Goal: Navigation & Orientation: Find specific page/section

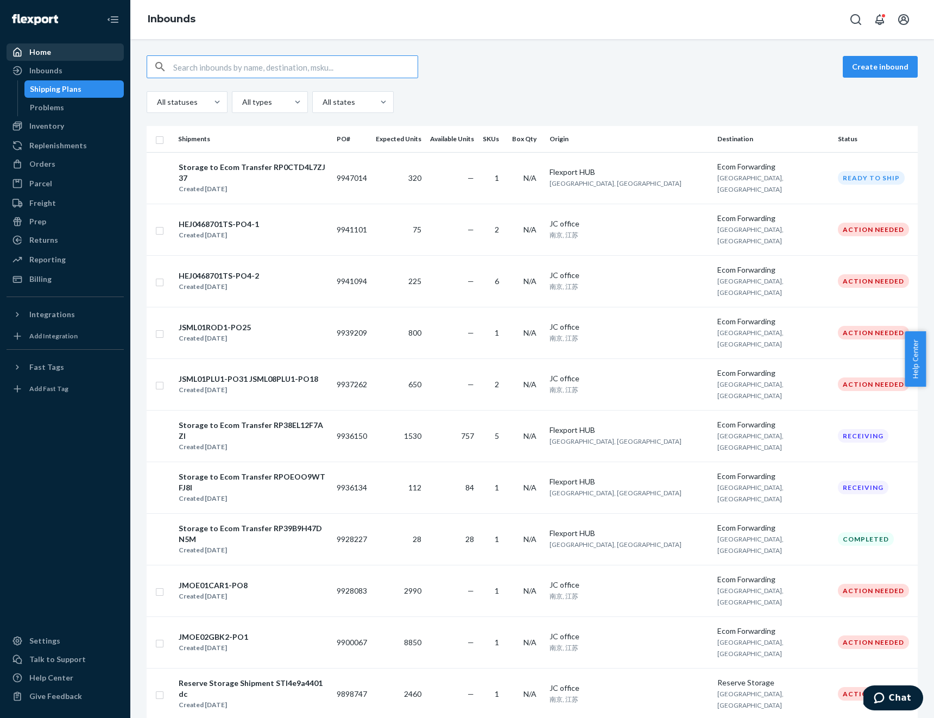
click at [60, 49] on div "Home" at bounding box center [65, 52] width 115 height 15
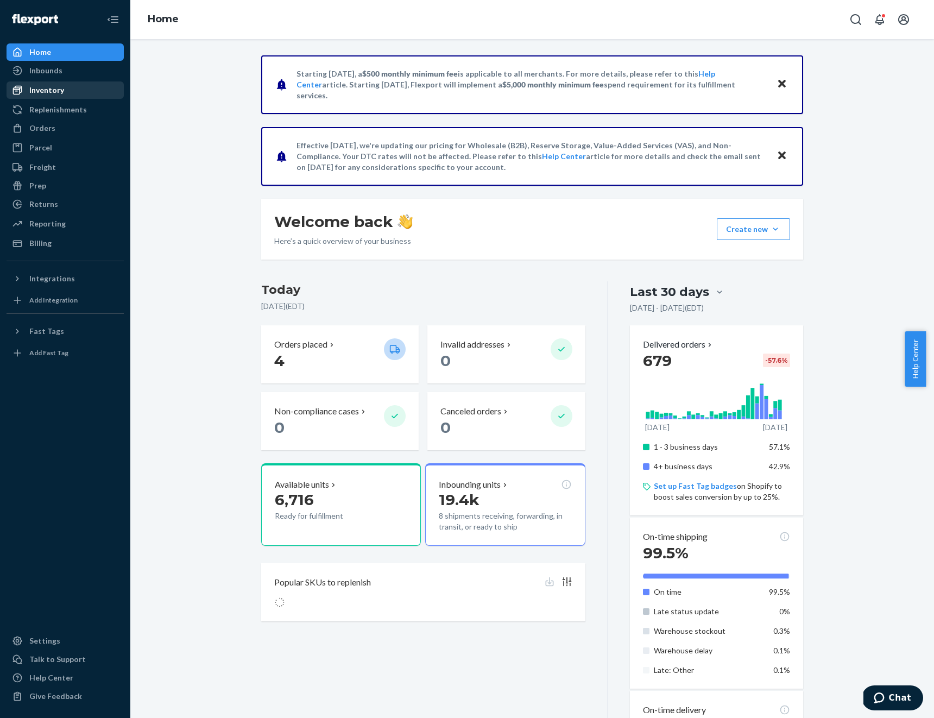
click at [73, 91] on div "Inventory" at bounding box center [65, 90] width 115 height 15
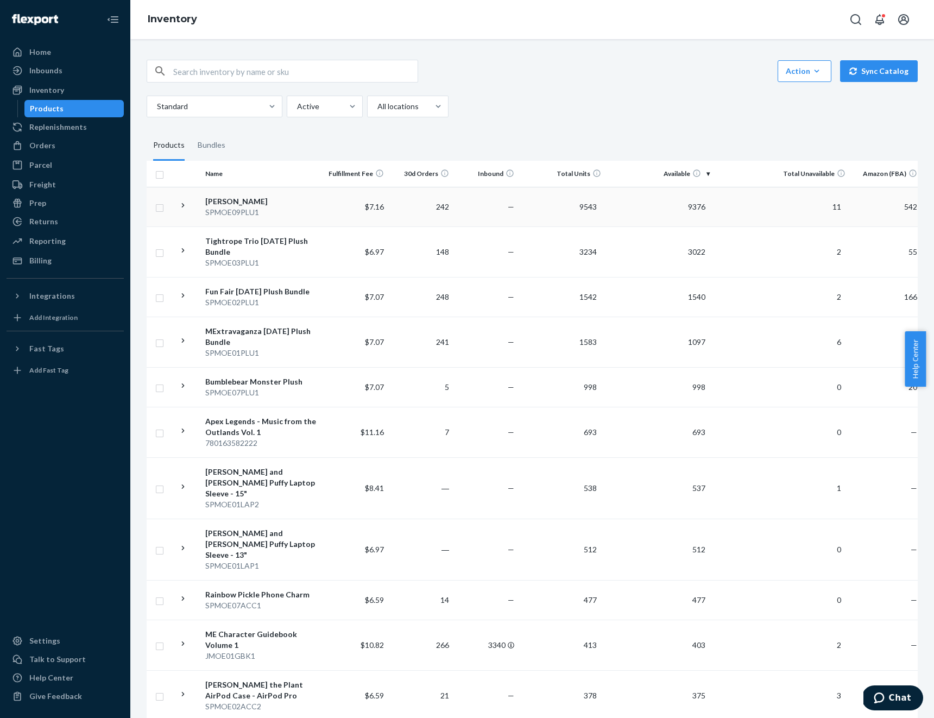
click at [183, 207] on icon at bounding box center [183, 205] width 10 height 10
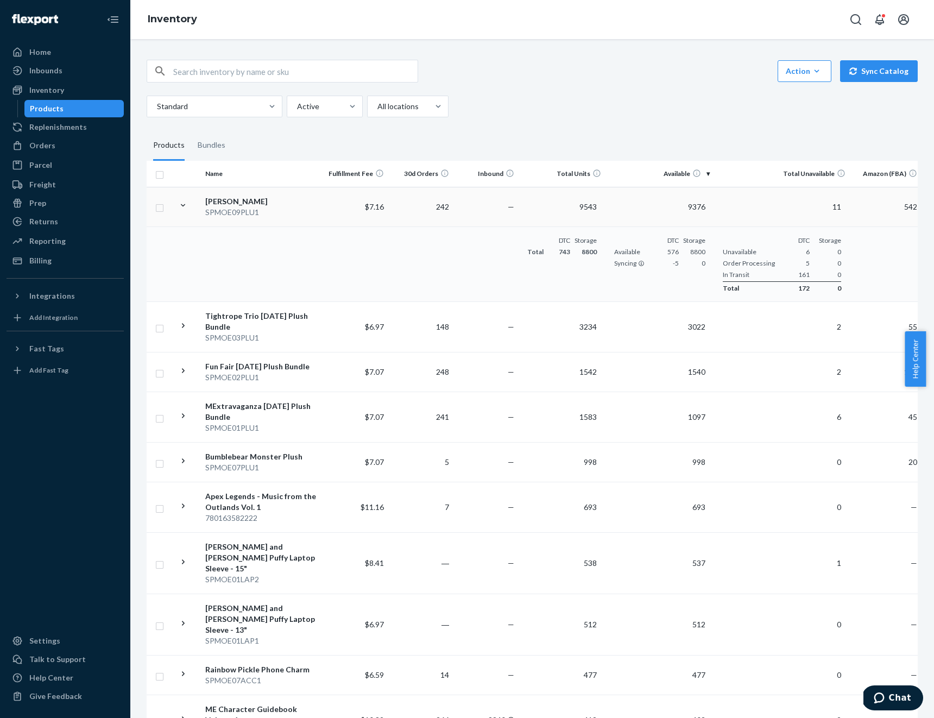
click at [183, 207] on icon at bounding box center [183, 205] width 10 height 10
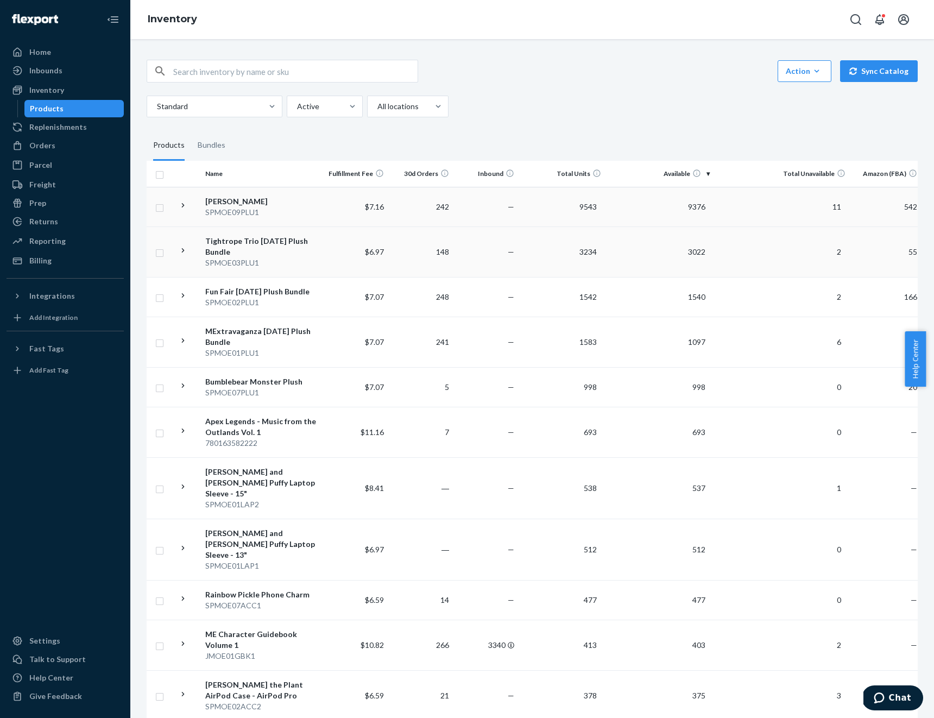
click at [181, 249] on icon at bounding box center [183, 250] width 10 height 10
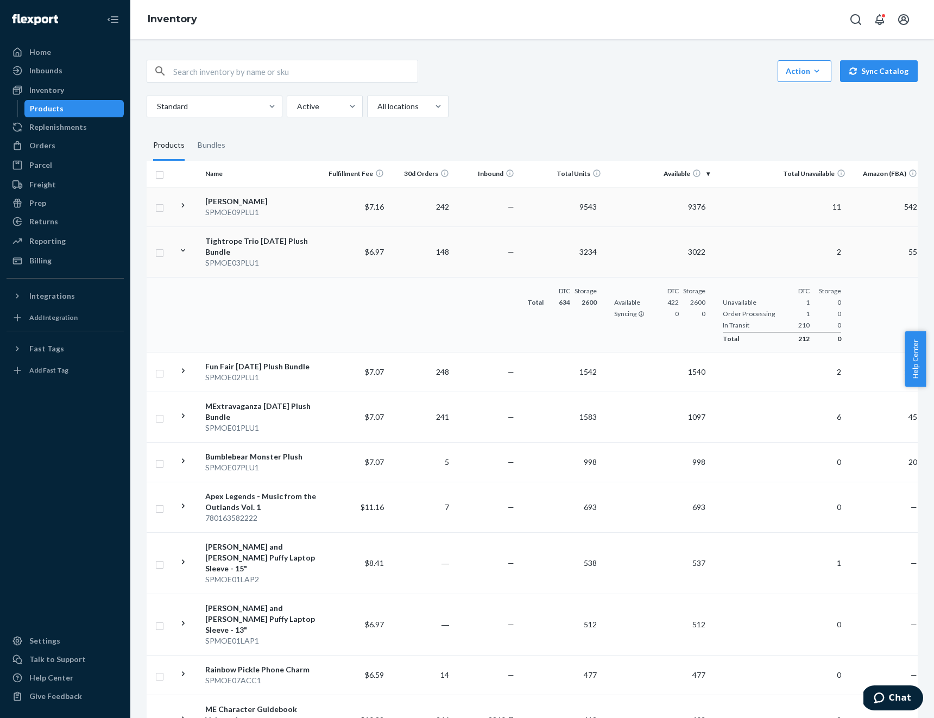
click at [181, 249] on icon at bounding box center [183, 250] width 4 height 3
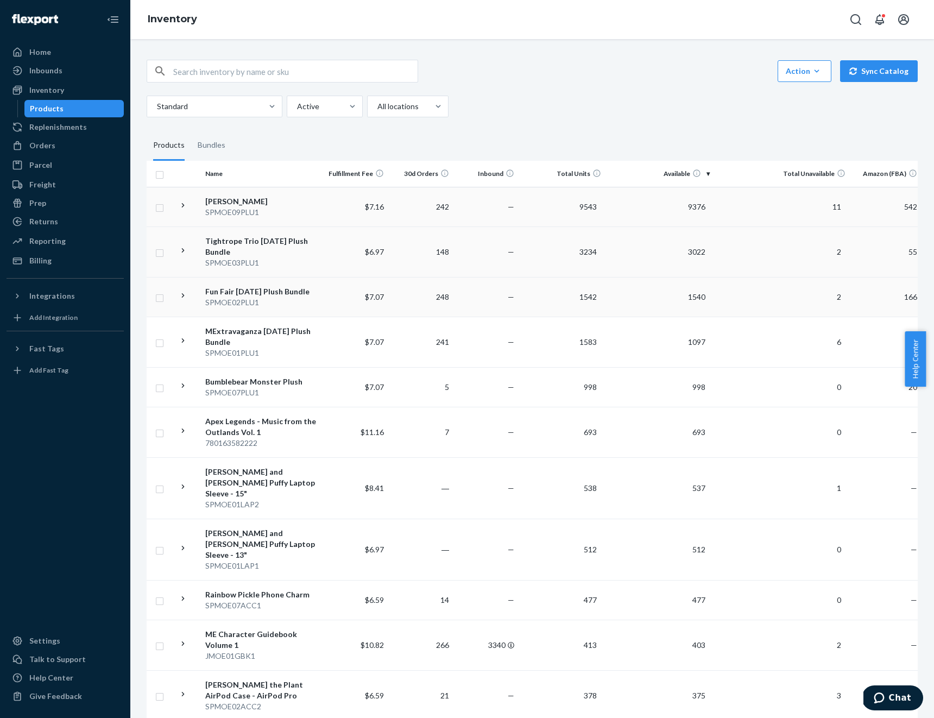
click at [183, 296] on icon at bounding box center [183, 295] width 3 height 4
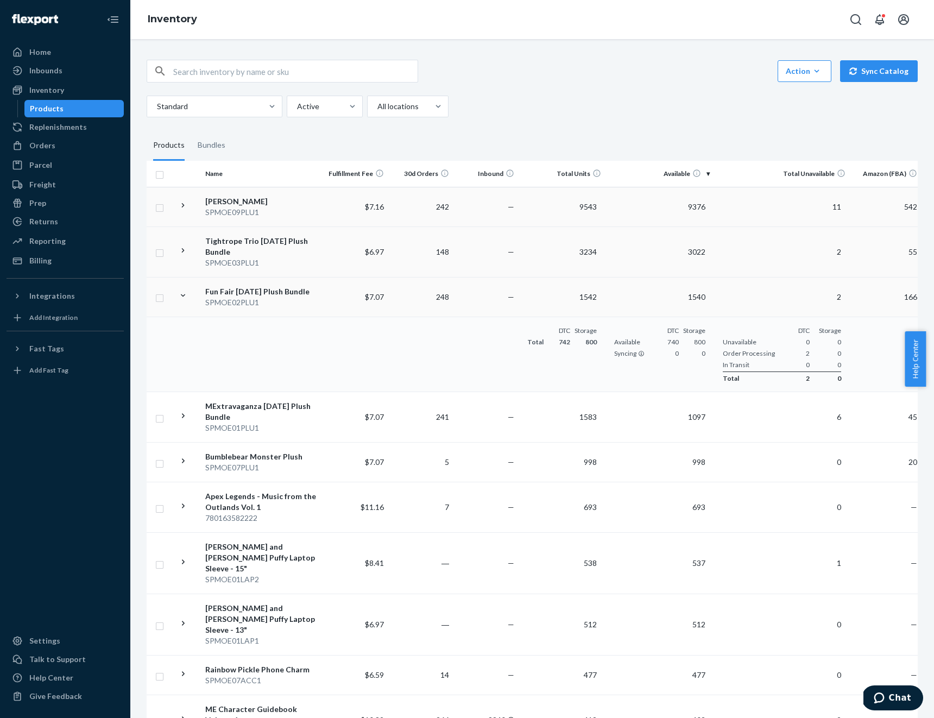
click at [183, 296] on icon at bounding box center [183, 295] width 4 height 3
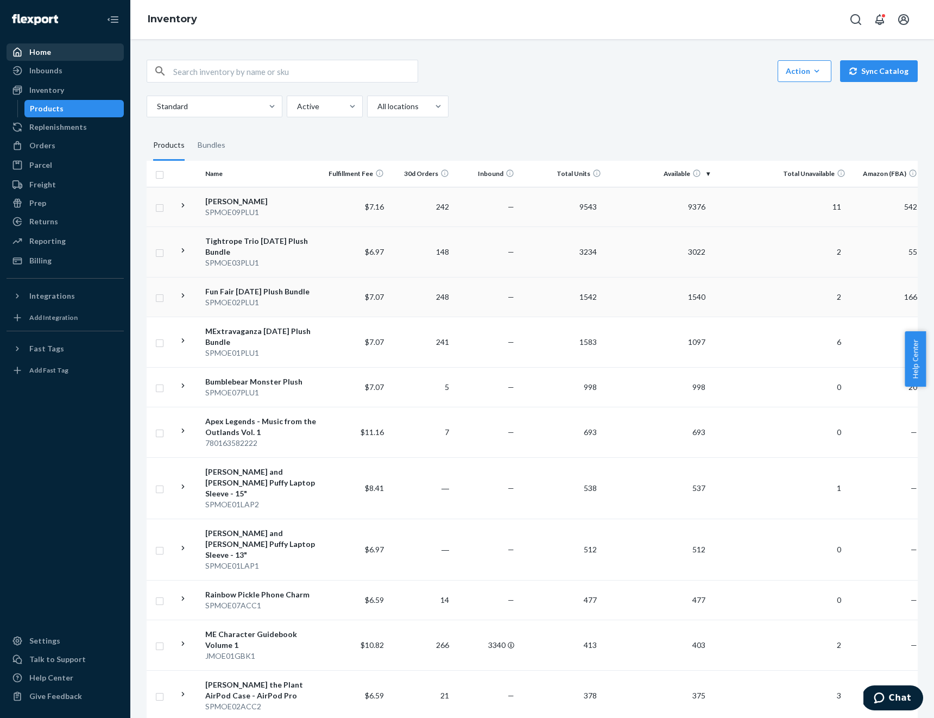
click at [64, 51] on div "Home" at bounding box center [65, 52] width 115 height 15
